Goal: Task Accomplishment & Management: Manage account settings

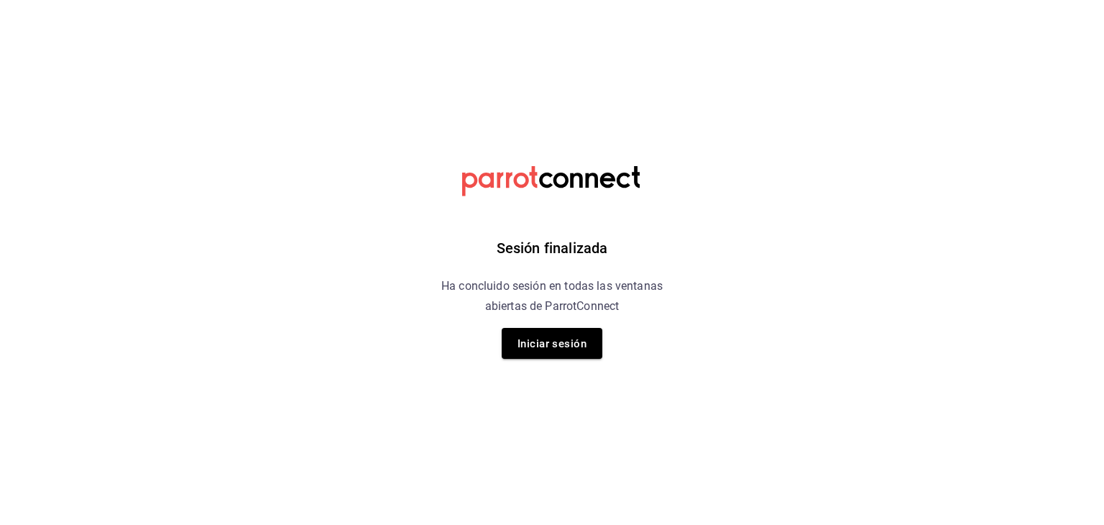
click at [561, 322] on div "Sesión finalizada Ha concluido sesión en todas las ventanas abiertas de ParrotC…" at bounding box center [552, 262] width 363 height 525
click at [557, 335] on font "Iniciar sesión" at bounding box center [552, 343] width 69 height 19
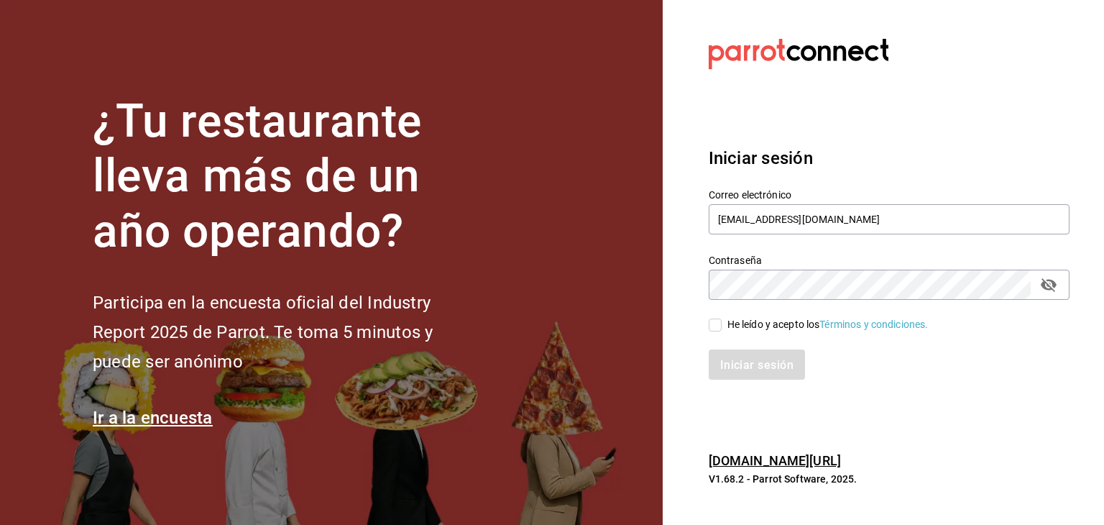
click at [713, 328] on input "He leído y acepto los Términos y condiciones." at bounding box center [715, 324] width 13 height 13
checkbox input "true"
click at [730, 380] on div "Iniciar sesión Correo electrónico vertical.evolutivo@gmail.com Contraseña Contr…" at bounding box center [889, 263] width 361 height 270
click at [730, 374] on button "Iniciar sesión" at bounding box center [758, 364] width 98 height 30
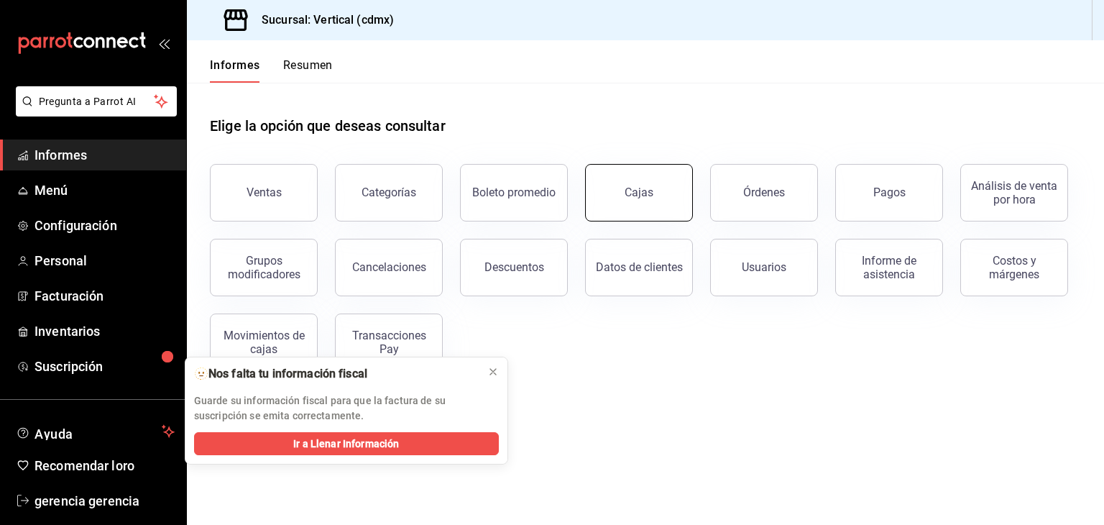
click at [618, 177] on button "Cajas" at bounding box center [639, 193] width 108 height 58
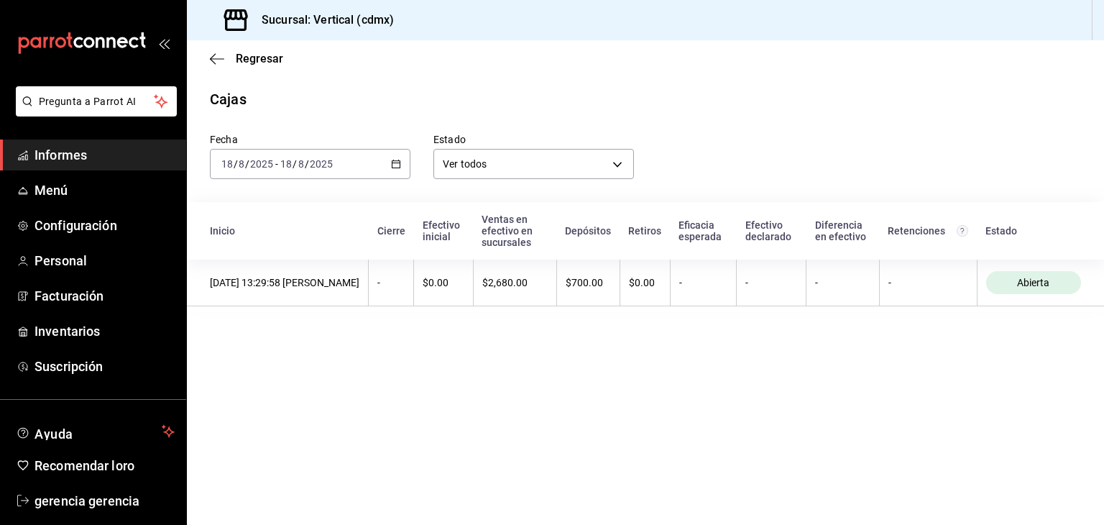
click at [492, 370] on main "Regresar Cajas Fecha [DATE] [DATE] - [DATE] [DATE] Estado Ver todos ALL Inicio …" at bounding box center [645, 282] width 917 height 485
click at [395, 176] on div "[DATE] [DATE] - [DATE] [DATE]" at bounding box center [310, 164] width 201 height 30
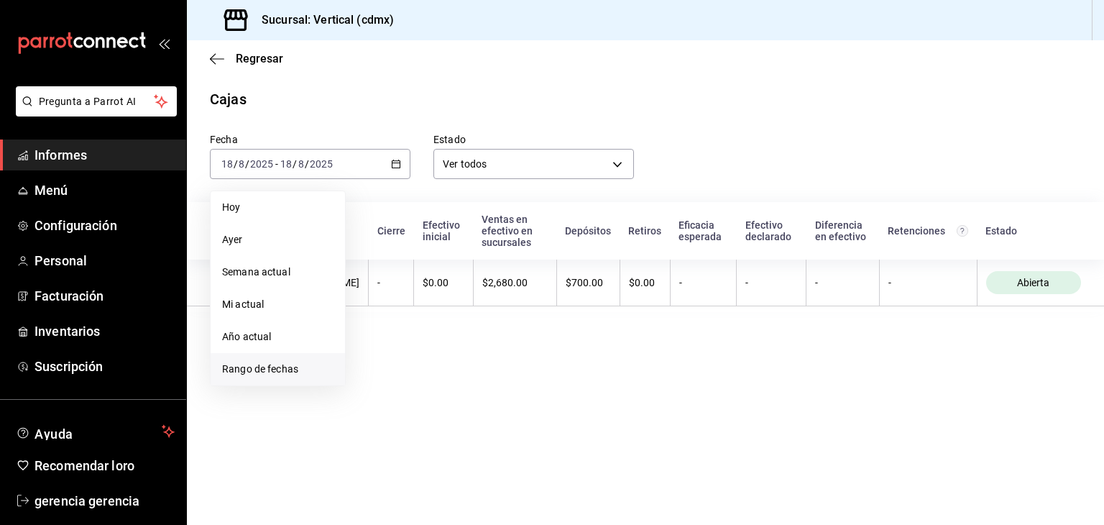
click at [284, 366] on font "Rango de fechas" at bounding box center [260, 369] width 76 height 12
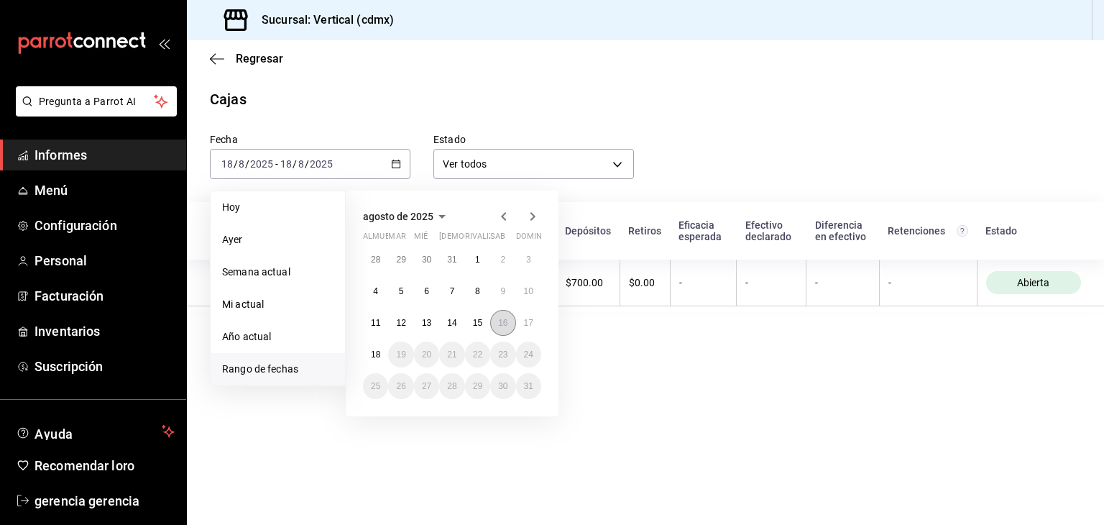
click at [503, 321] on font "16" at bounding box center [502, 323] width 9 height 10
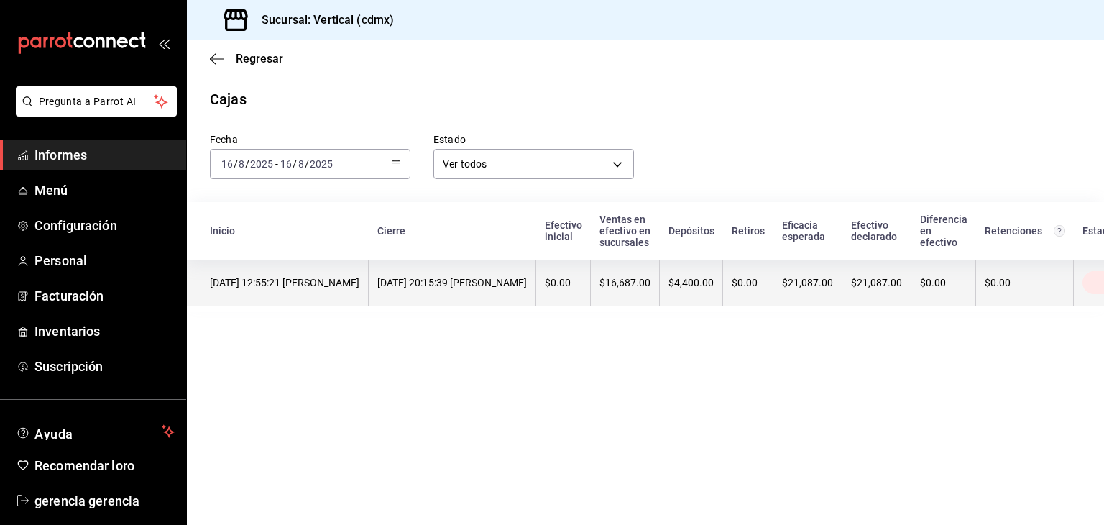
click at [536, 291] on th "[DATE] 20:15:39 [PERSON_NAME]" at bounding box center [453, 283] width 168 height 47
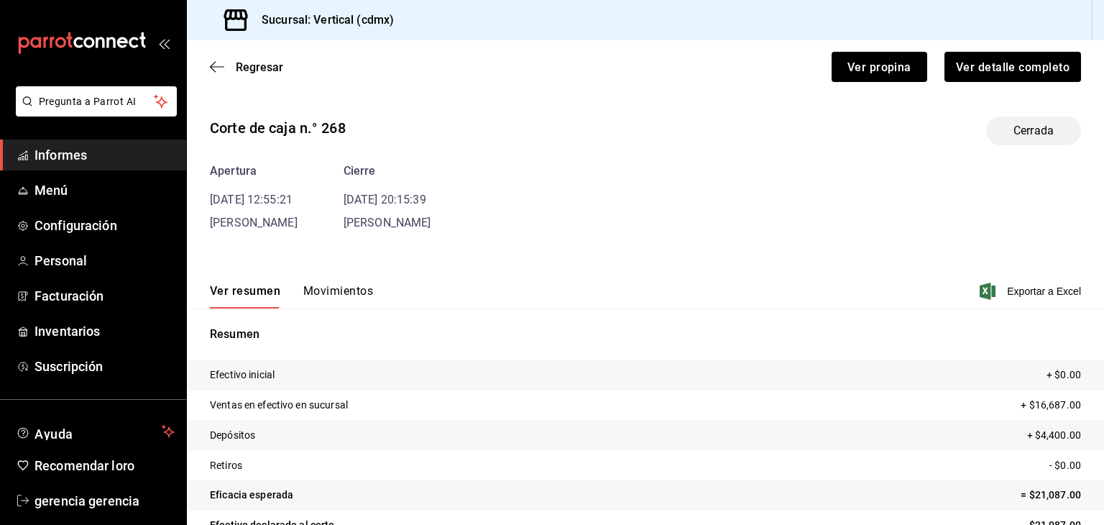
click at [327, 293] on font "Movimientos" at bounding box center [338, 291] width 70 height 14
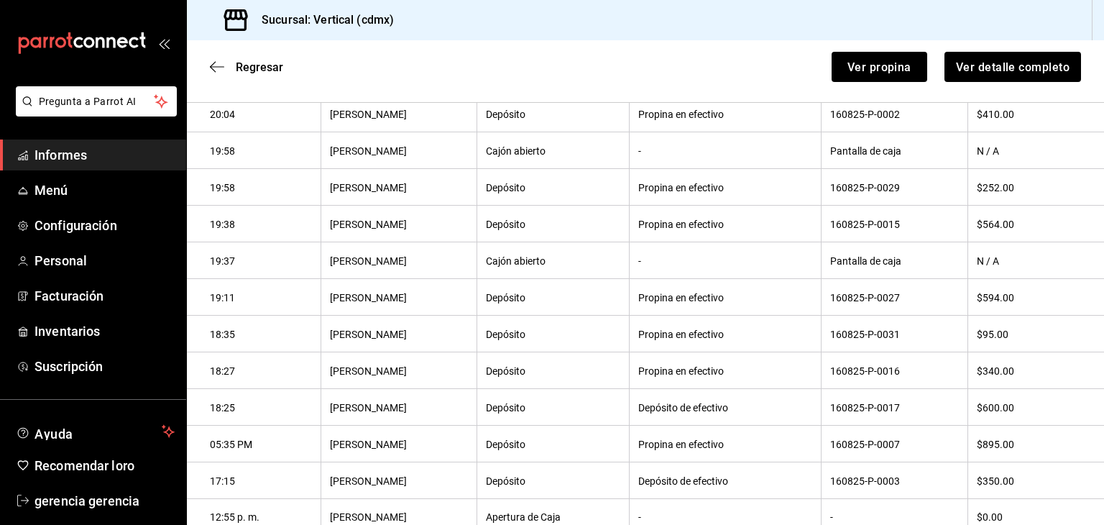
scroll to position [391, 0]
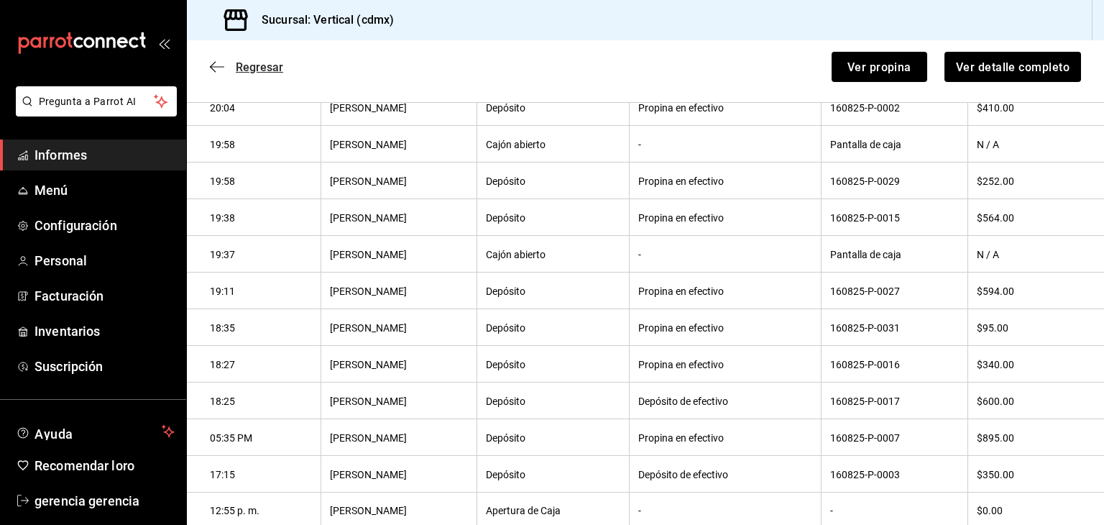
click at [234, 60] on span "Regresar" at bounding box center [246, 67] width 73 height 14
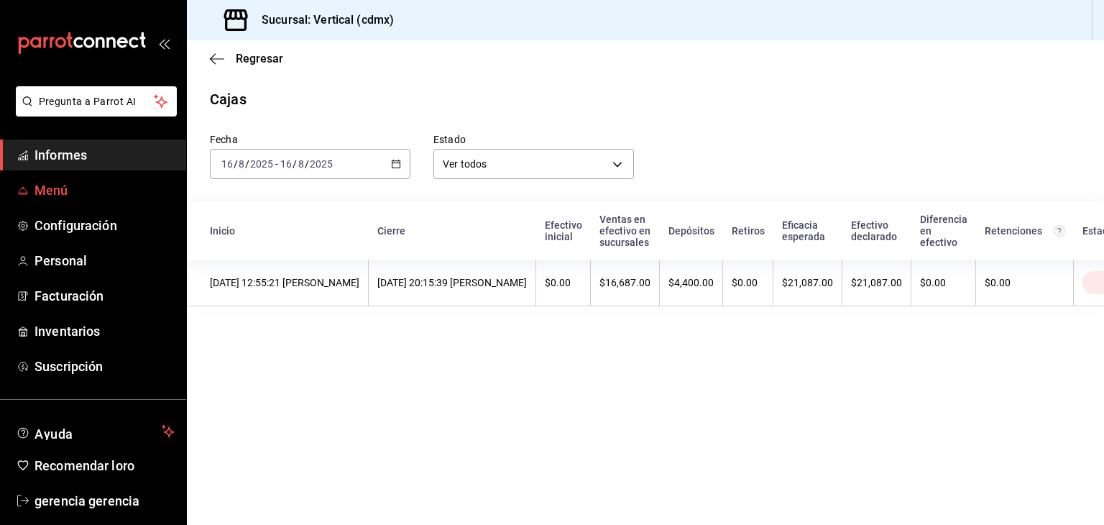
click at [43, 185] on font "Menú" at bounding box center [52, 190] width 34 height 15
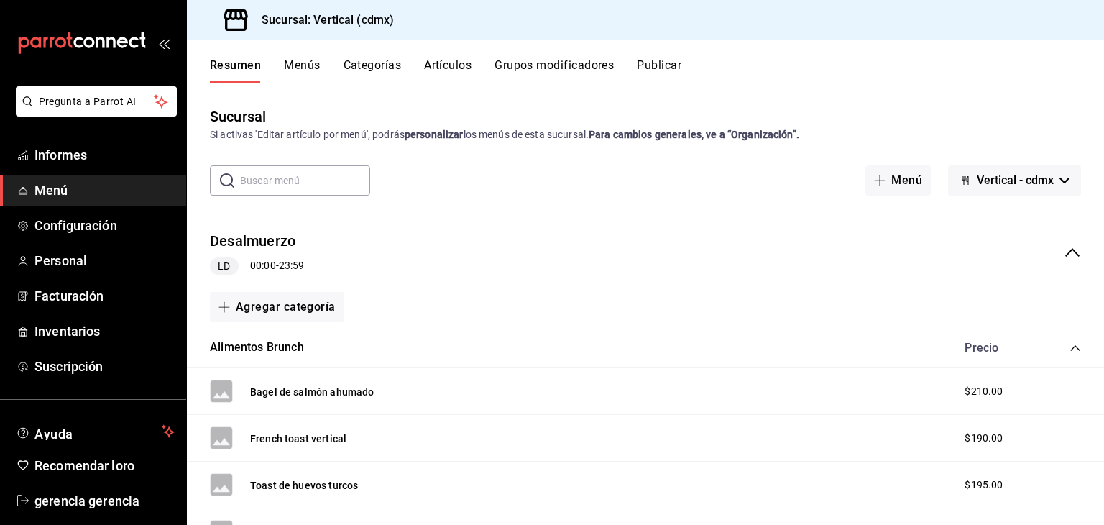
click at [367, 69] on font "Categorías" at bounding box center [373, 65] width 58 height 14
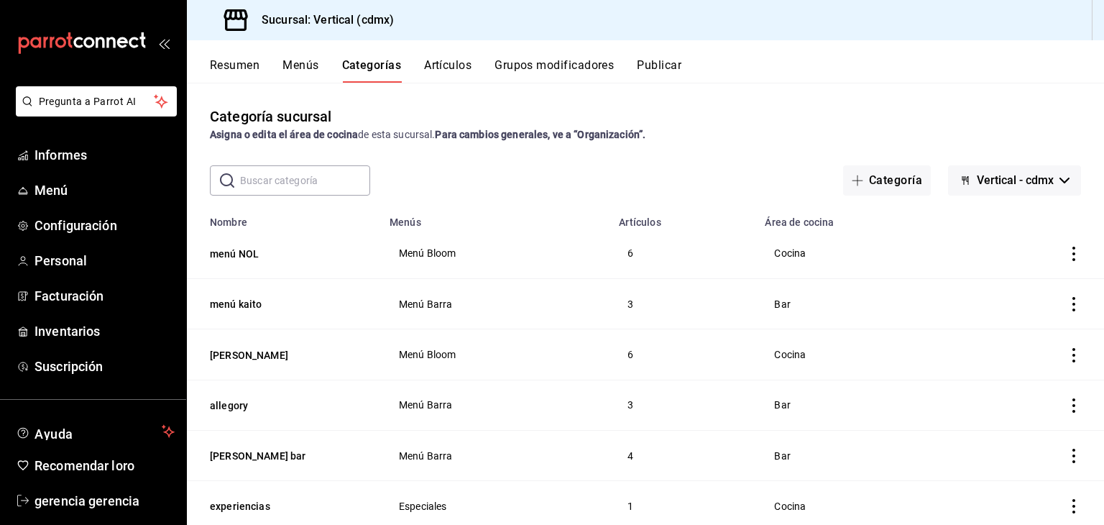
click at [513, 248] on div "Menú Bloom" at bounding box center [495, 253] width 195 height 12
click at [231, 257] on button "menú NOL" at bounding box center [282, 254] width 144 height 14
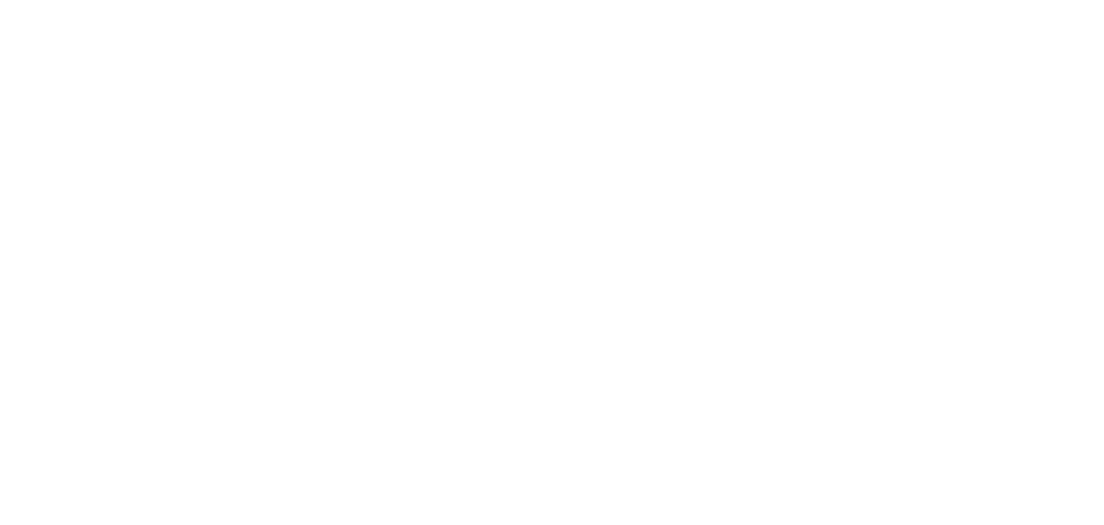
click at [231, 6] on html "Texto original Valora esta traducción Tu opinión servirá para ayudar a mejorar …" at bounding box center [552, 3] width 1104 height 6
